Goal: Task Accomplishment & Management: Use online tool/utility

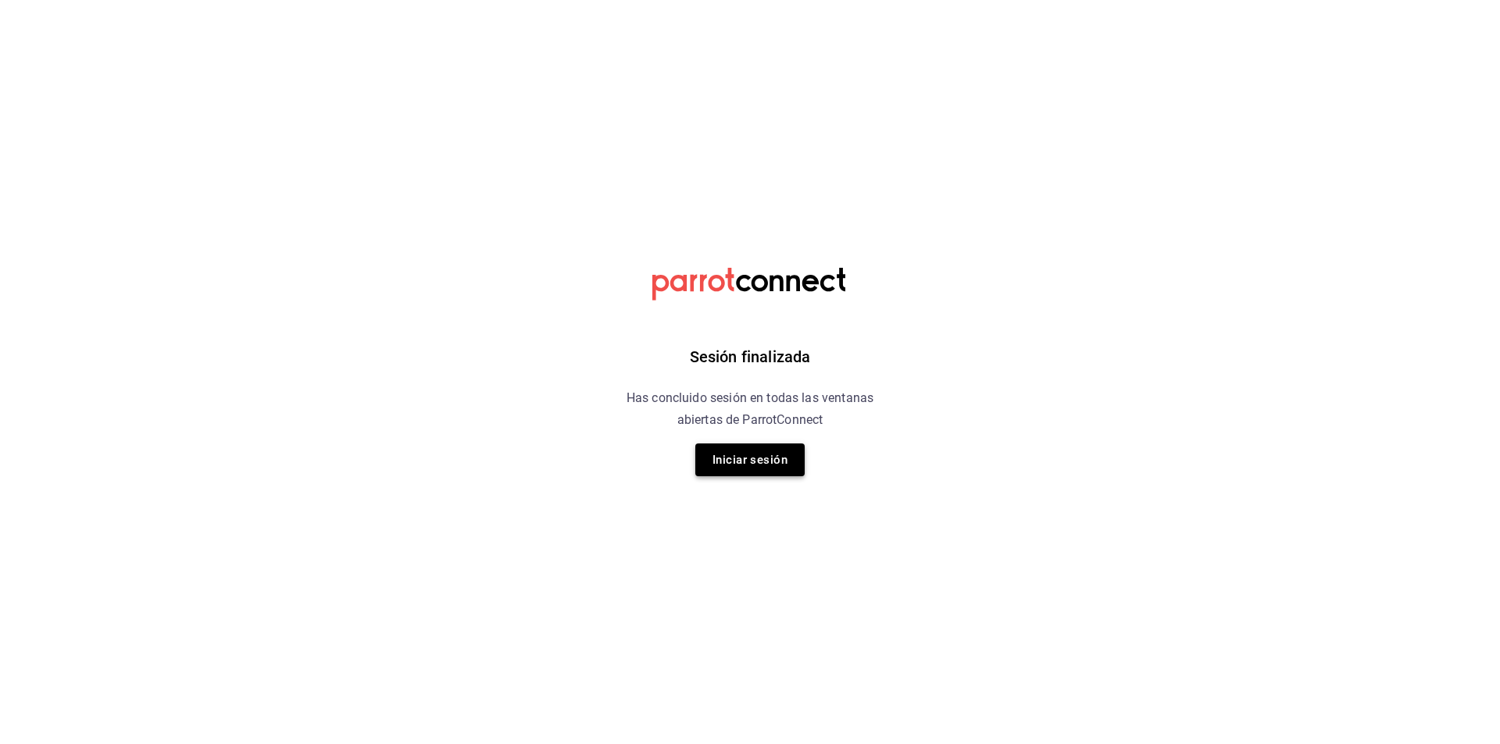
click at [749, 462] on button "Iniciar sesión" at bounding box center [749, 460] width 109 height 33
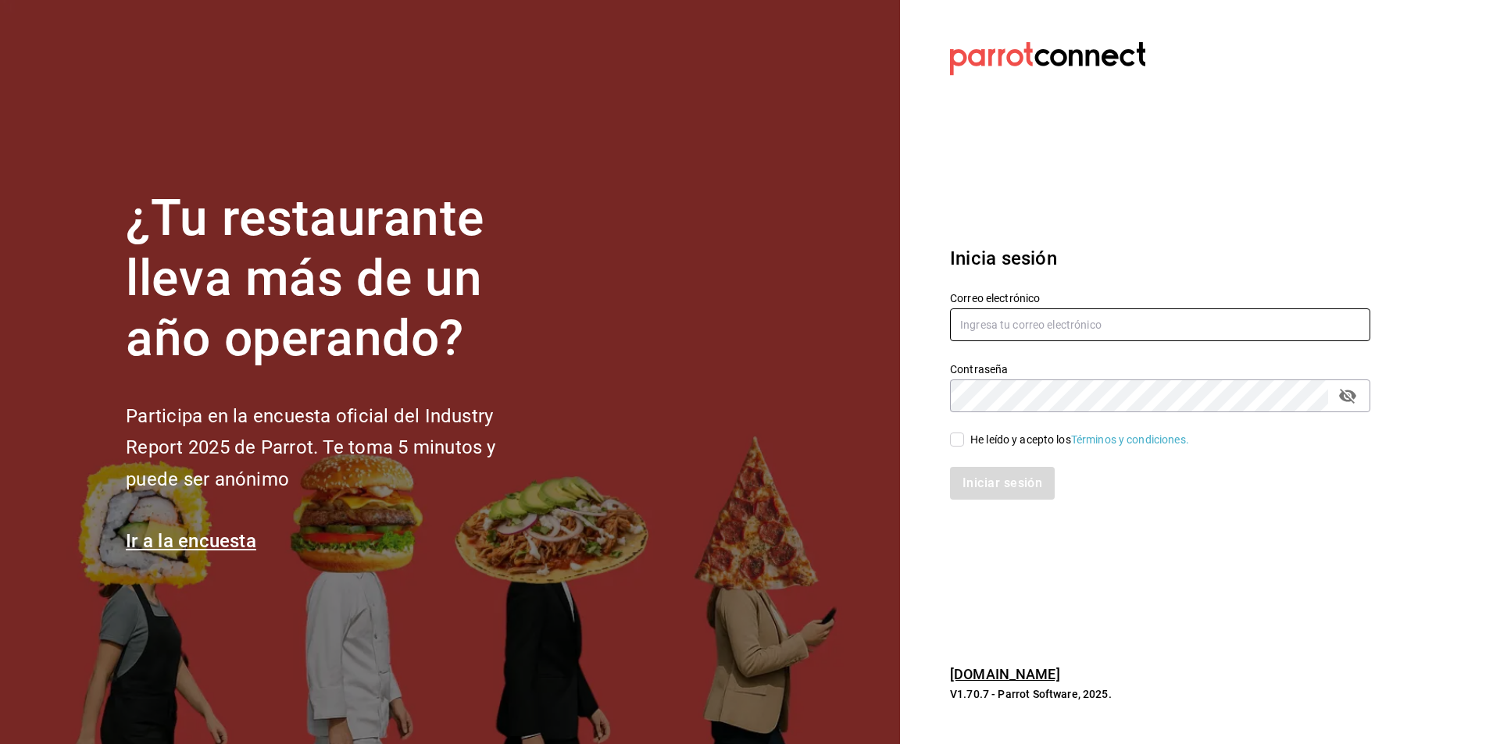
click at [869, 334] on input "text" at bounding box center [1160, 325] width 420 height 33
type input "A"
type input "a"
type input "[EMAIL_ADDRESS][DOMAIN_NAME]"
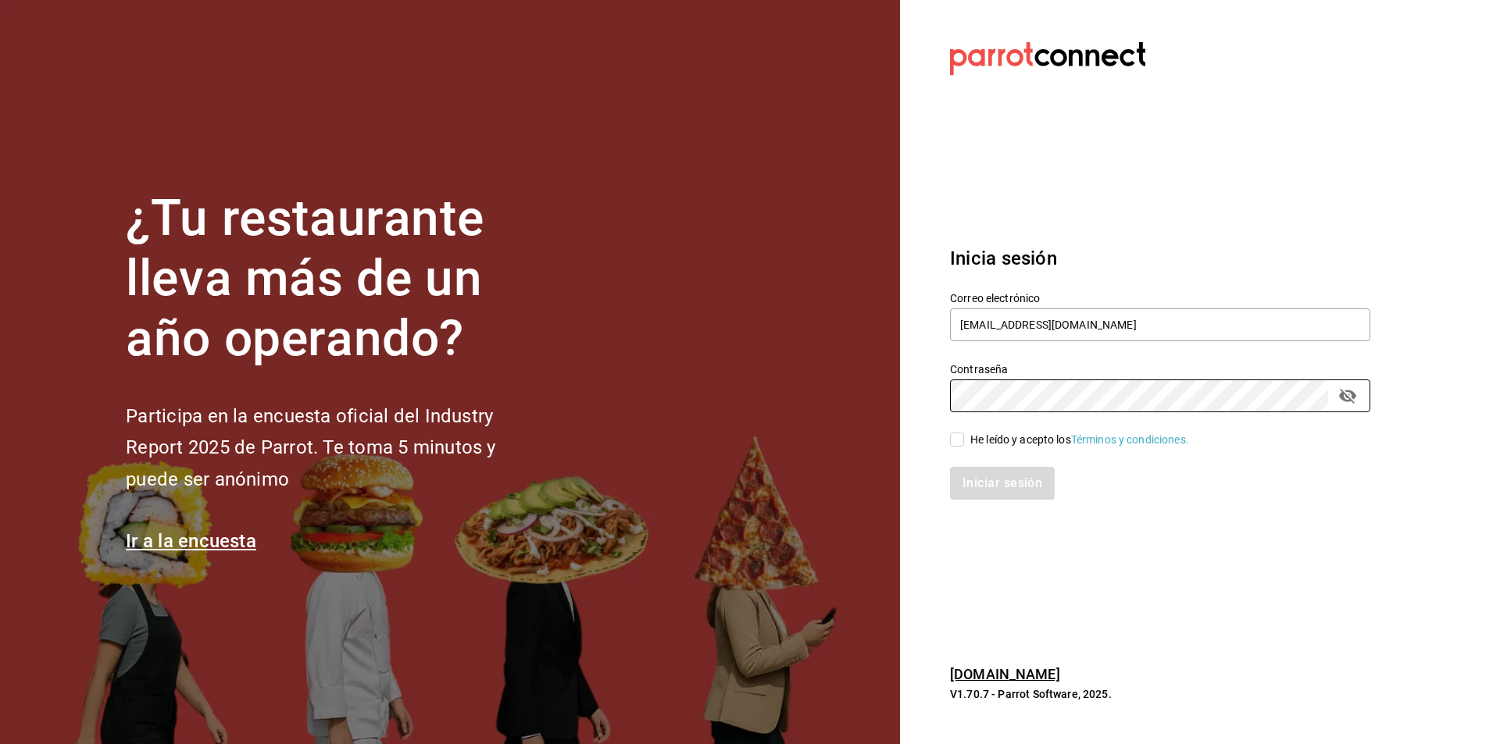
click at [869, 439] on input "He leído y acepto los Términos y condiciones." at bounding box center [957, 440] width 14 height 14
checkbox input "true"
click at [869, 484] on button "Iniciar sesión" at bounding box center [1003, 483] width 106 height 33
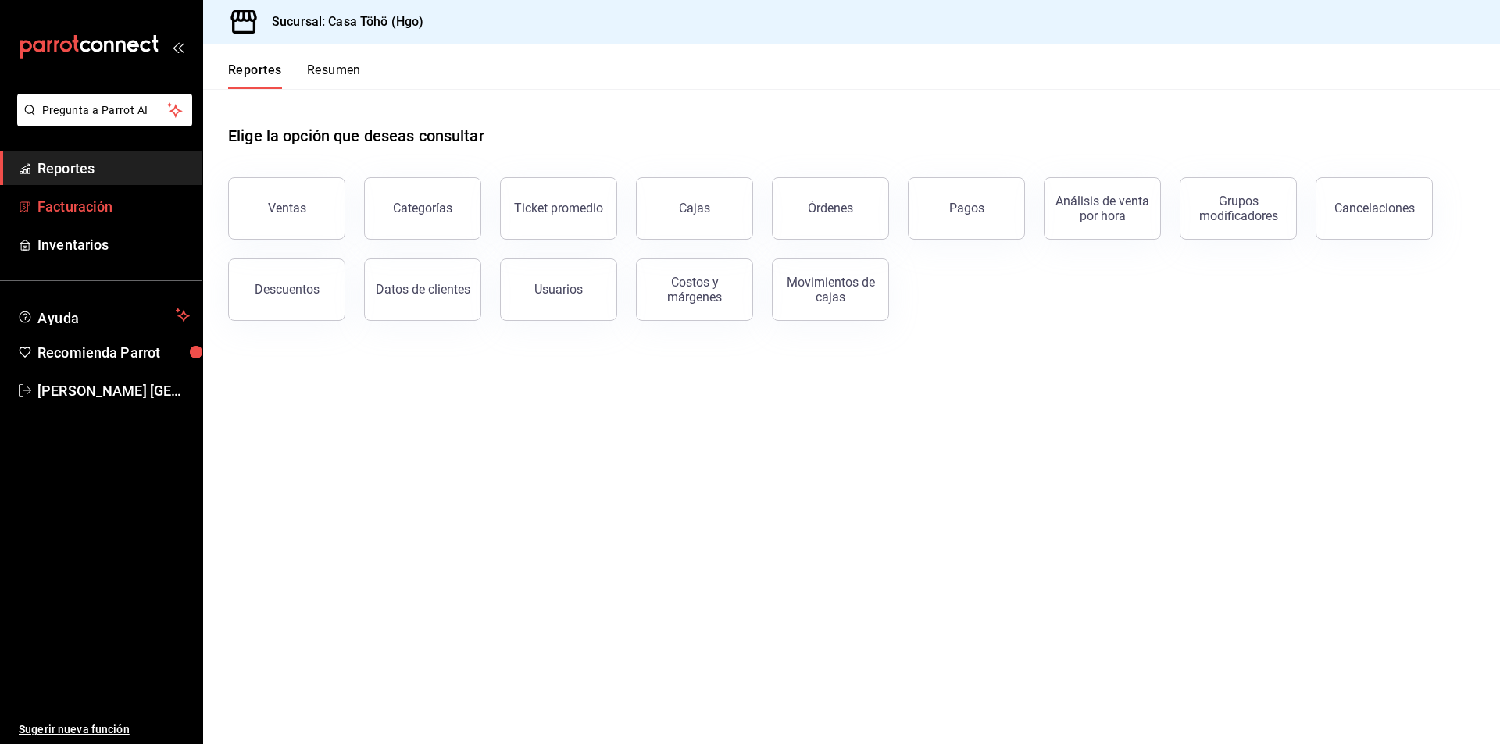
click at [119, 210] on span "Facturación" at bounding box center [113, 206] width 152 height 21
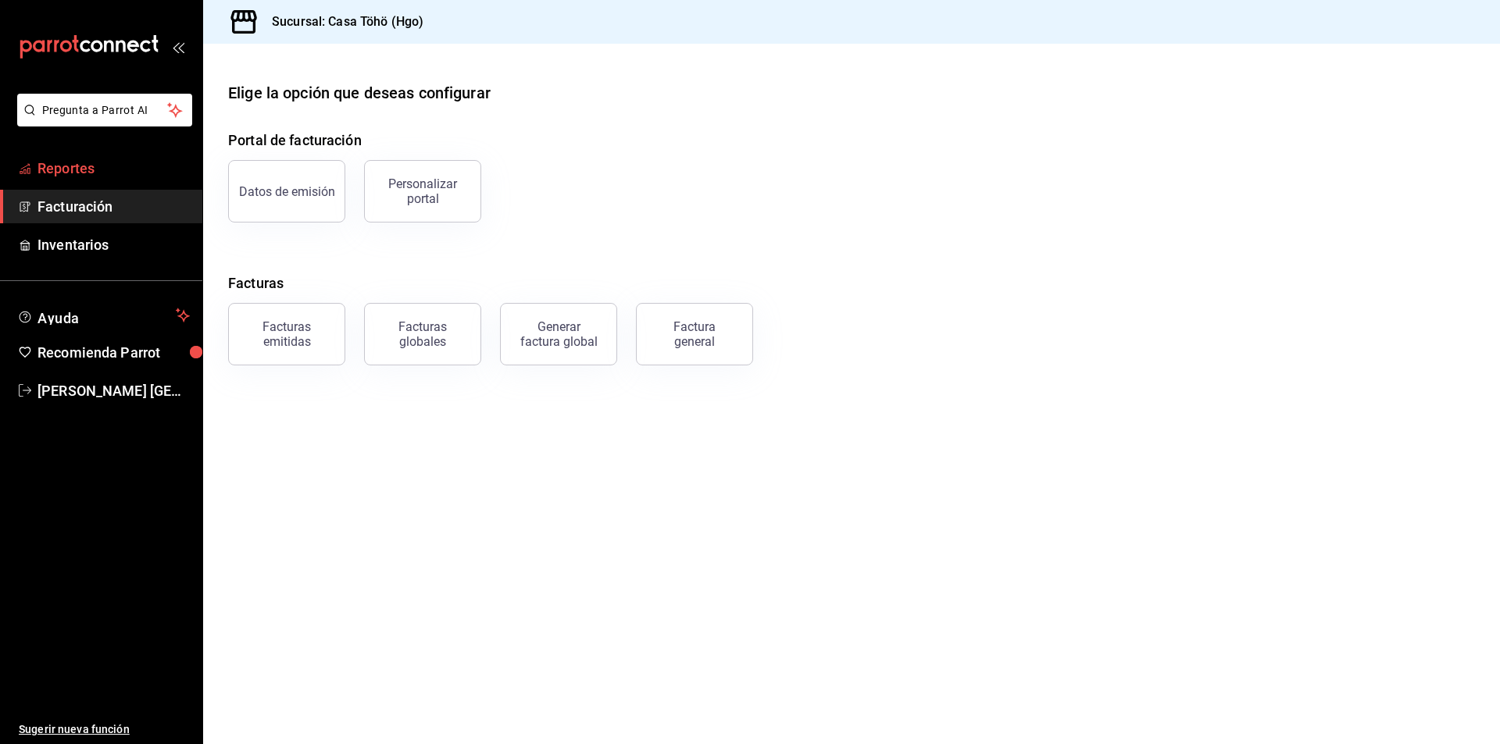
click at [123, 159] on span "Reportes" at bounding box center [113, 168] width 152 height 21
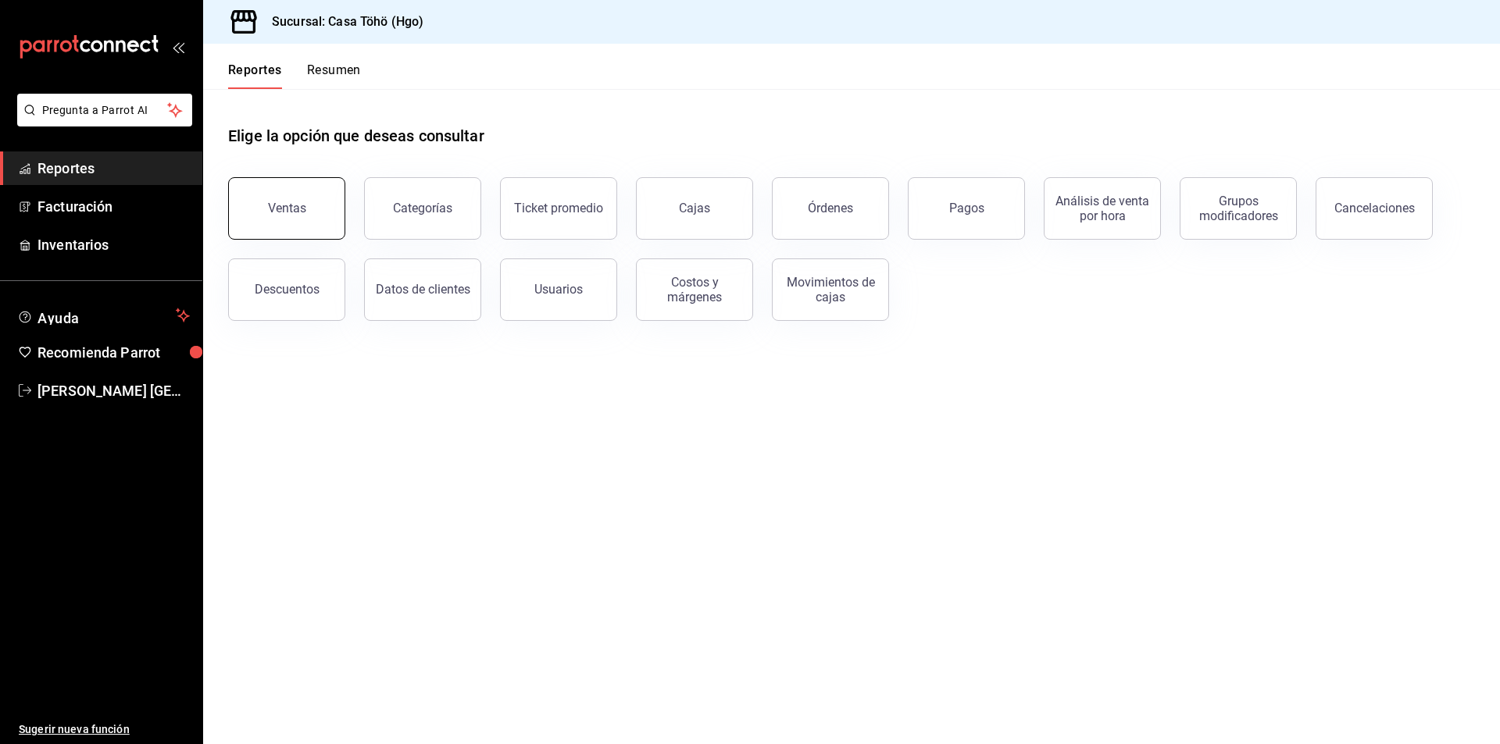
click at [281, 210] on div "Ventas" at bounding box center [287, 208] width 38 height 15
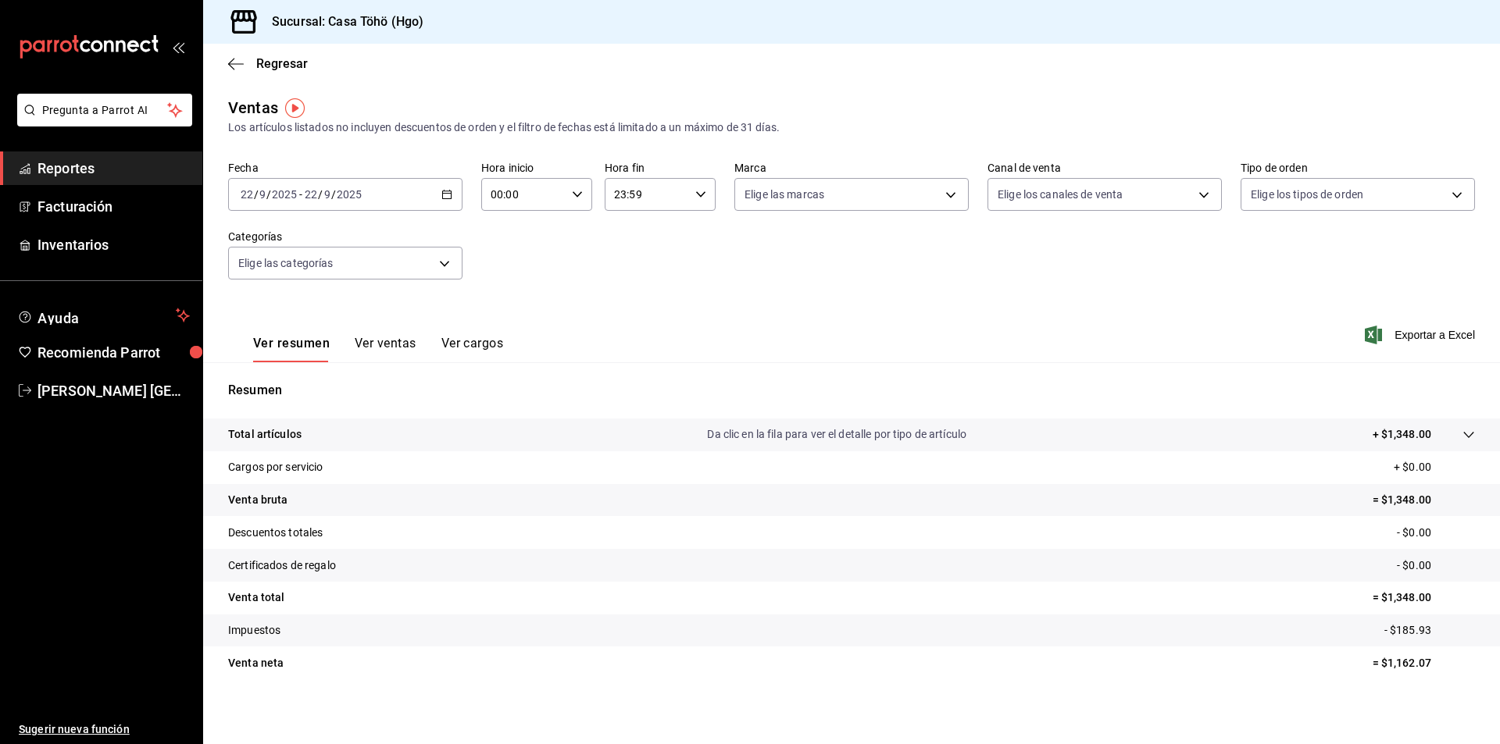
click at [112, 170] on span "Reportes" at bounding box center [113, 168] width 152 height 21
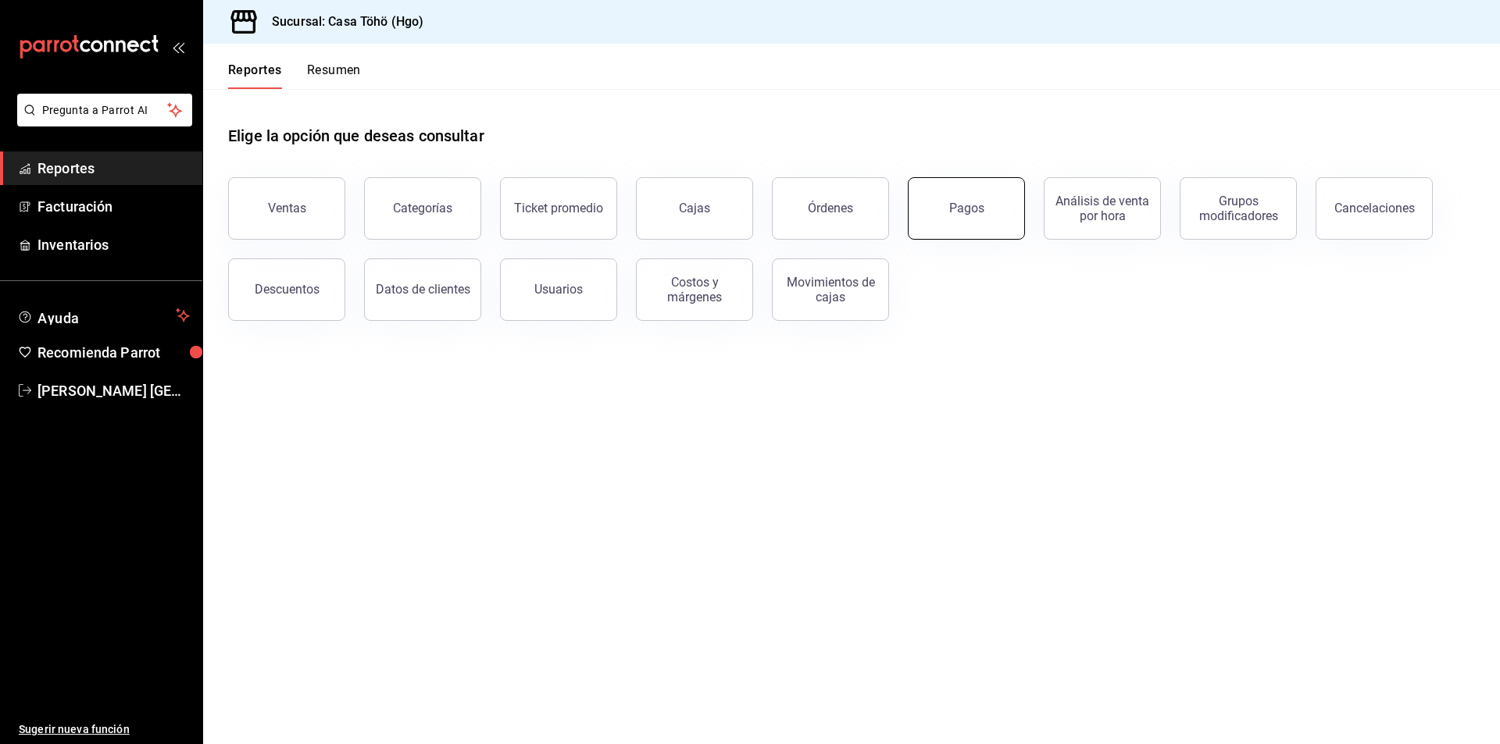
click at [948, 222] on button "Pagos" at bounding box center [966, 208] width 117 height 62
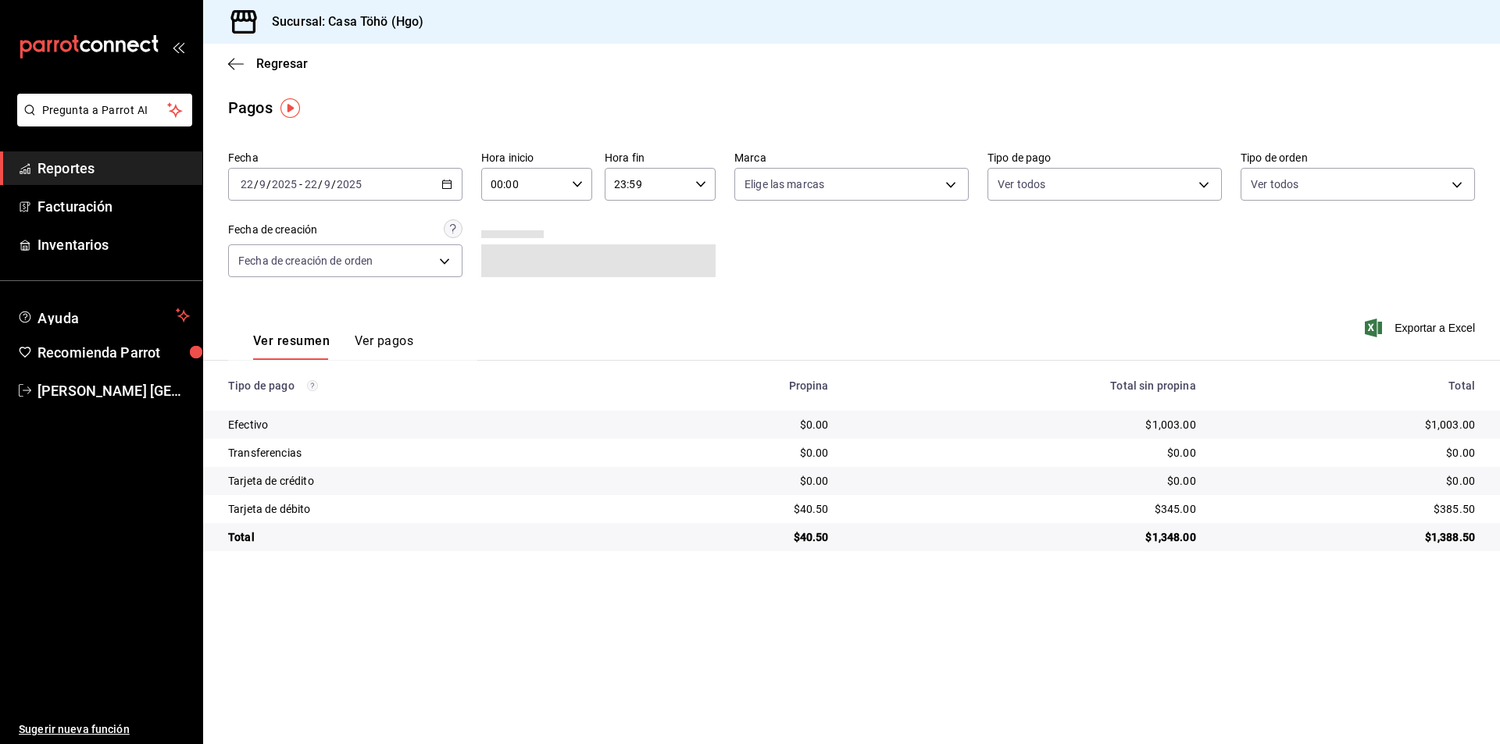
click at [442, 186] on \(Stroke\) "button" at bounding box center [446, 184] width 9 height 9
click at [292, 339] on span "Mes actual" at bounding box center [301, 337] width 121 height 16
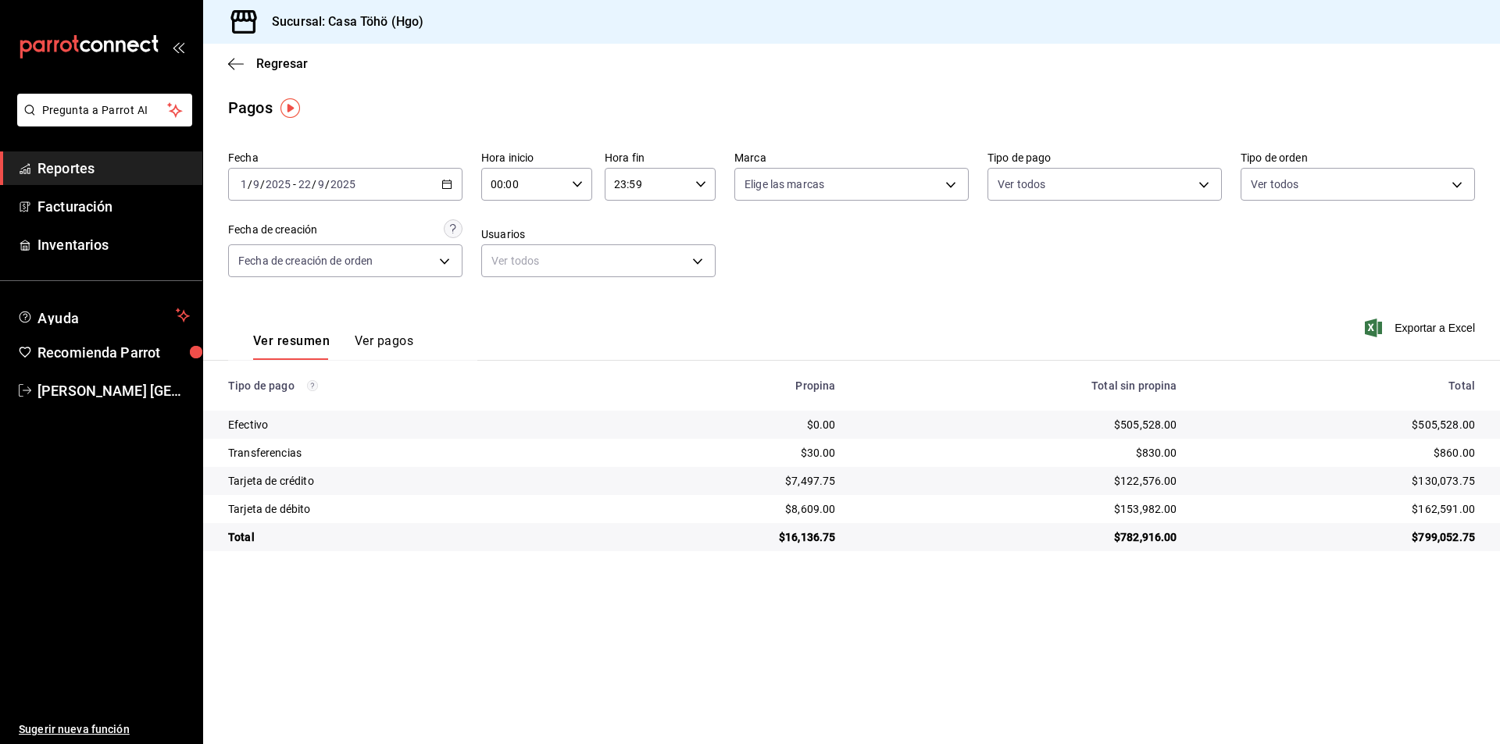
click at [451, 187] on \(Stroke\) "button" at bounding box center [446, 184] width 9 height 9
click at [290, 413] on span "Rango de fechas" at bounding box center [301, 407] width 121 height 16
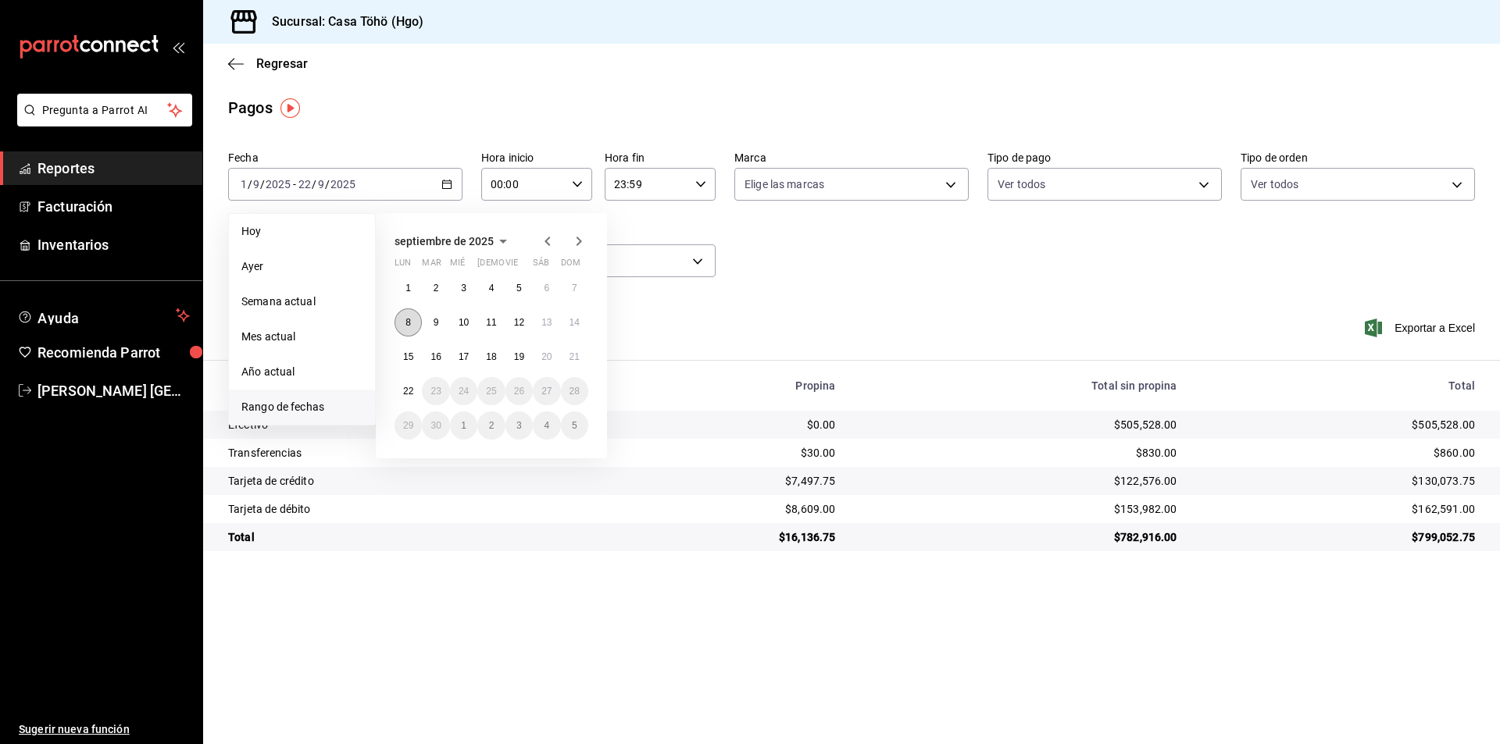
click at [409, 325] on abbr "8" at bounding box center [407, 322] width 5 height 11
click at [406, 323] on abbr "8" at bounding box center [407, 322] width 5 height 11
click at [406, 323] on div "Ver resumen Ver pagos" at bounding box center [320, 337] width 185 height 45
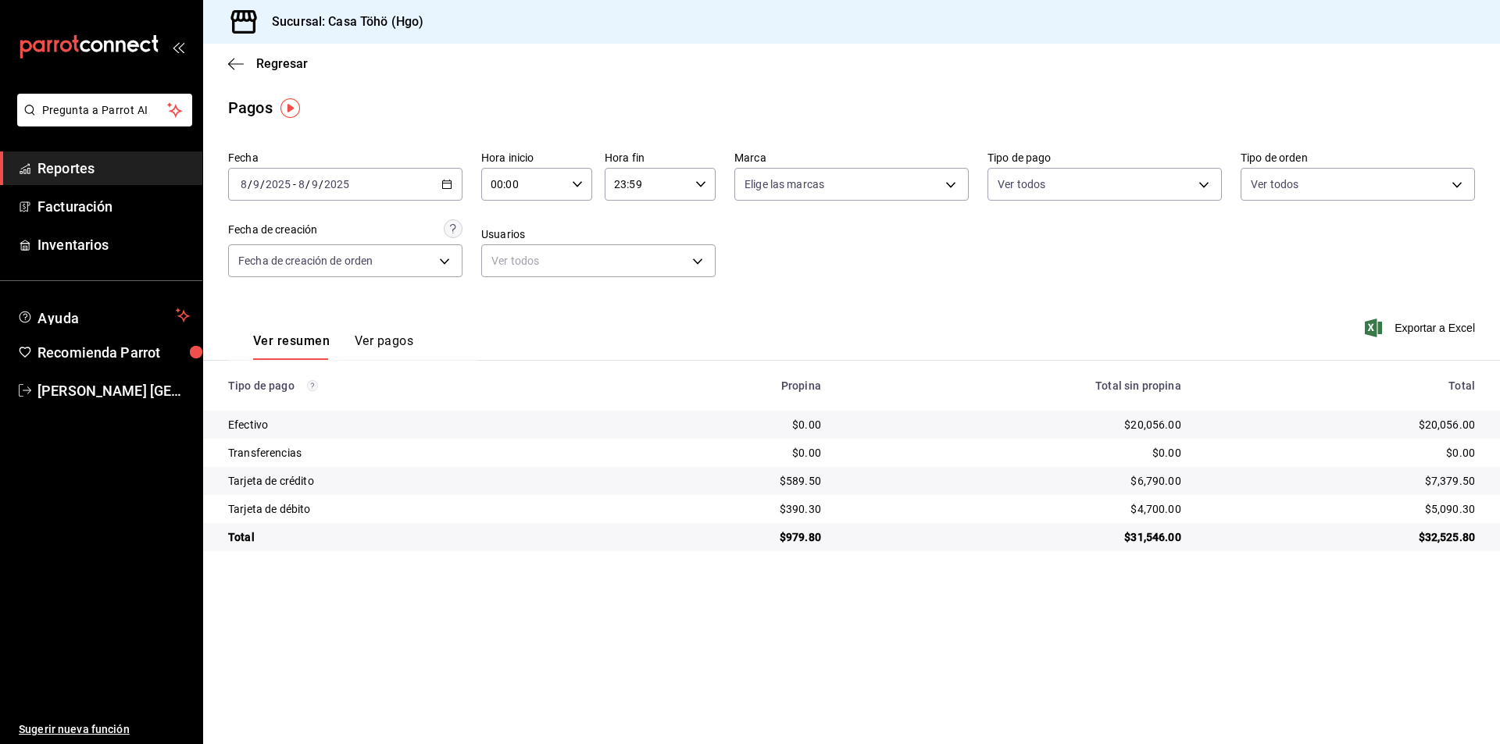
click at [542, 305] on div "Ver resumen Ver pagos Exportar a Excel" at bounding box center [851, 337] width 1297 height 83
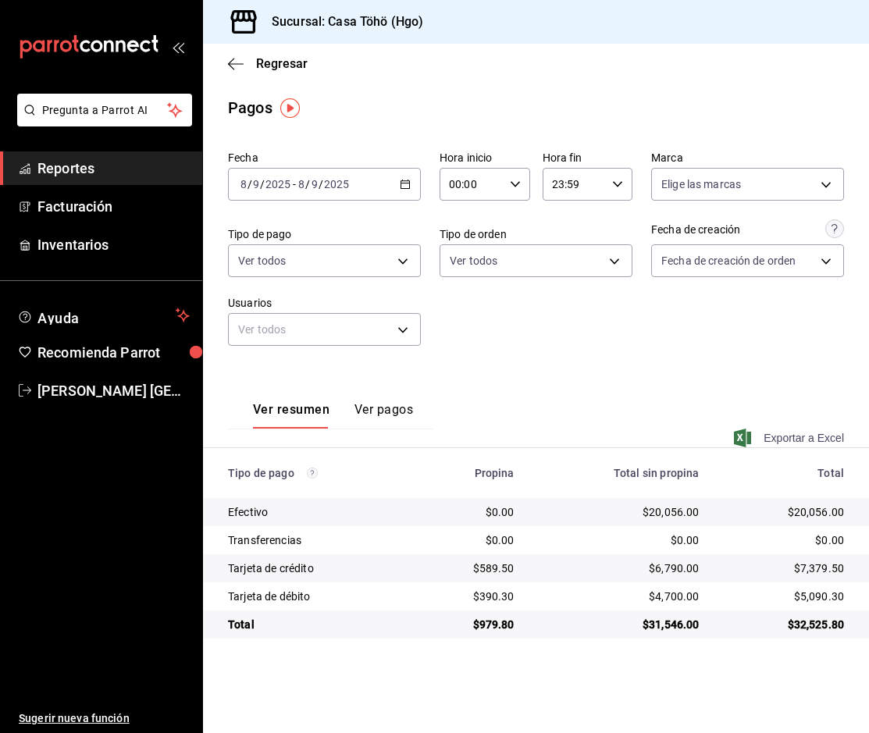
click at [813, 436] on span "Exportar a Excel" at bounding box center [790, 438] width 107 height 19
